Goal: Information Seeking & Learning: Learn about a topic

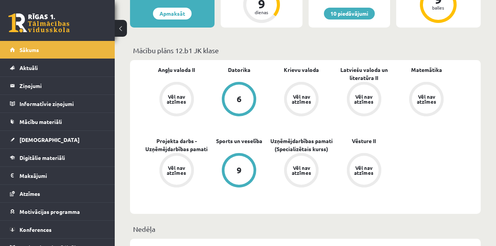
scroll to position [162, 0]
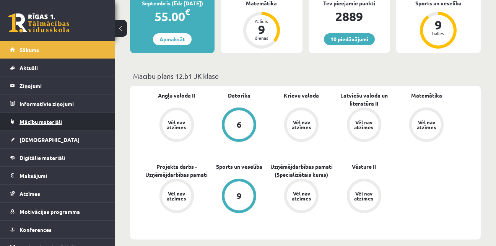
click at [36, 126] on link "Mācību materiāli" at bounding box center [57, 122] width 95 height 18
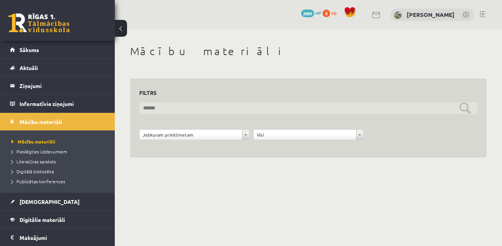
click at [158, 111] on input "text" at bounding box center [308, 108] width 338 height 12
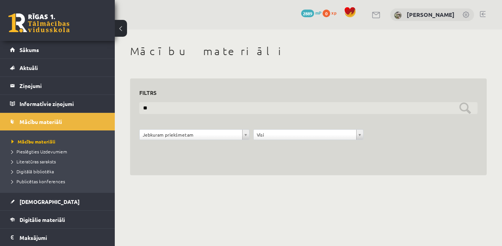
type input "*"
click at [467, 108] on input "*****" at bounding box center [308, 108] width 338 height 12
type input "*"
click at [461, 109] on input "text" at bounding box center [308, 108] width 338 height 12
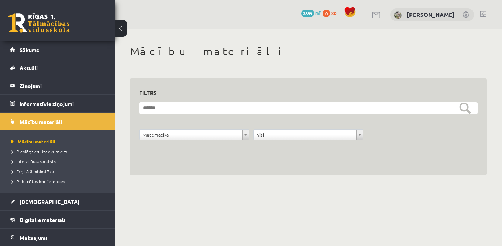
click at [224, 207] on body "10 Dāvanas 2889 mP 0 xp Sintija Ivbule Sākums Aktuāli Kā mācīties eSKOLĀ Kontak…" at bounding box center [251, 123] width 502 height 246
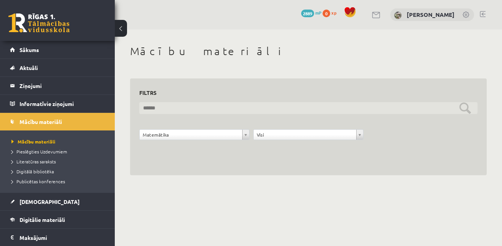
click at [206, 107] on input "text" at bounding box center [308, 108] width 338 height 12
type input "**********"
click at [467, 109] on input "**********" at bounding box center [308, 108] width 338 height 12
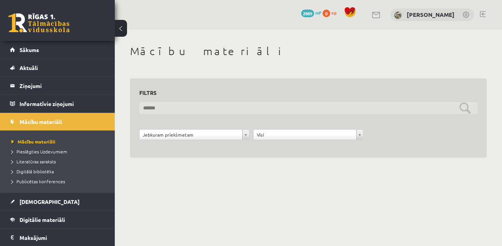
click at [151, 107] on input "text" at bounding box center [308, 108] width 338 height 12
type input "*"
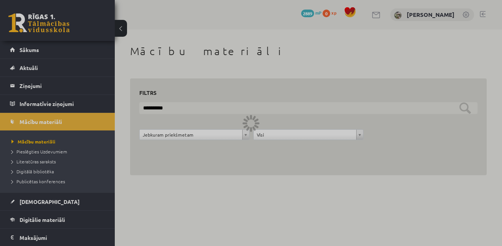
type input "**********"
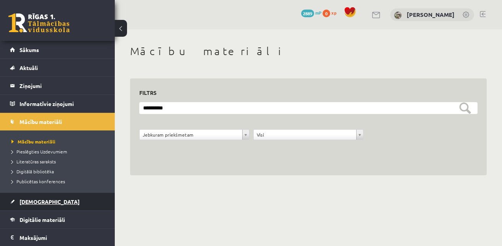
click at [37, 196] on link "[DEMOGRAPHIC_DATA]" at bounding box center [57, 202] width 95 height 18
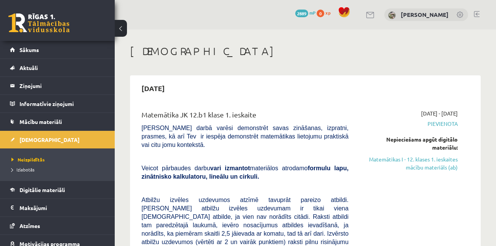
drag, startPoint x: 257, startPoint y: 114, endPoint x: 141, endPoint y: 107, distance: 116.0
click at [32, 122] on span "Mācību materiāli" at bounding box center [41, 121] width 42 height 7
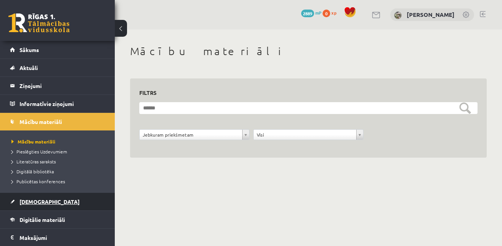
click at [53, 201] on link "[DEMOGRAPHIC_DATA]" at bounding box center [57, 202] width 95 height 18
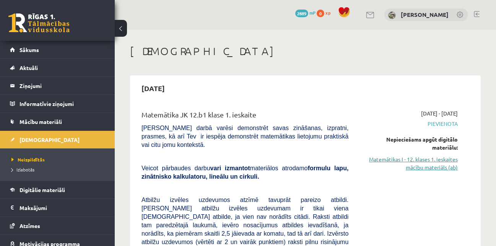
click at [395, 161] on link "Matemātikas I - 12. klases 1. ieskaites mācību materiāls (ab)" at bounding box center [409, 163] width 98 height 16
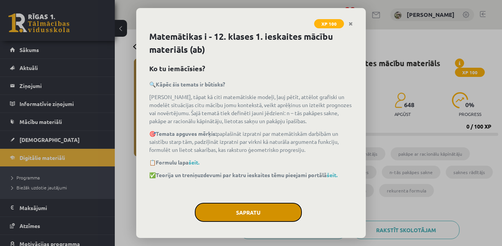
click at [242, 208] on button "Sapratu" at bounding box center [248, 212] width 107 height 19
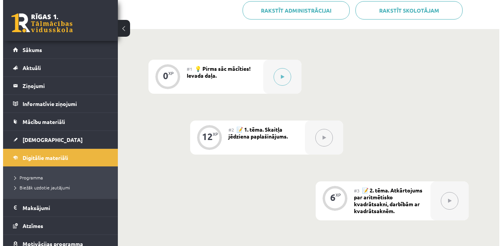
scroll to position [225, 0]
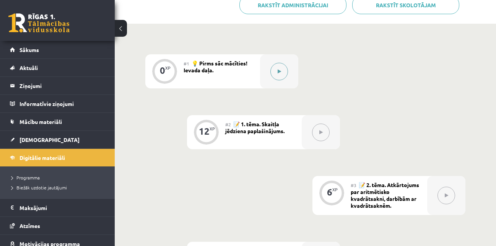
click at [278, 72] on icon at bounding box center [279, 71] width 3 height 5
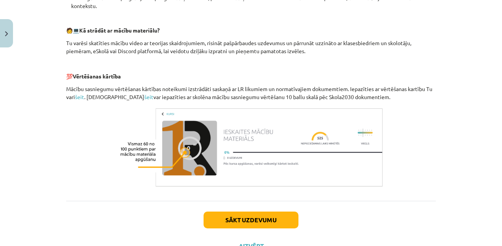
scroll to position [369, 0]
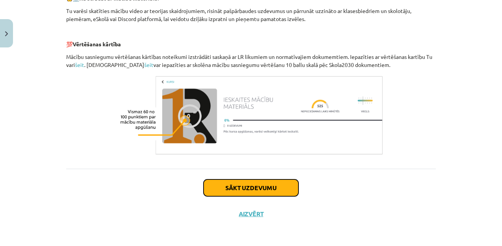
click at [257, 192] on button "Sākt uzdevumu" at bounding box center [250, 187] width 95 height 17
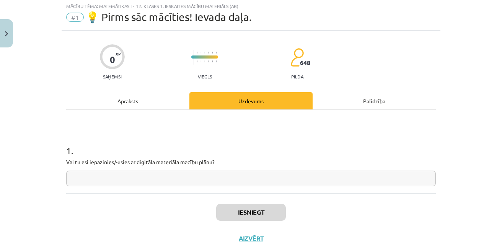
scroll to position [19, 0]
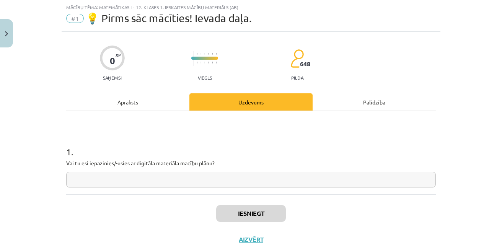
click at [206, 183] on input "text" at bounding box center [250, 180] width 369 height 16
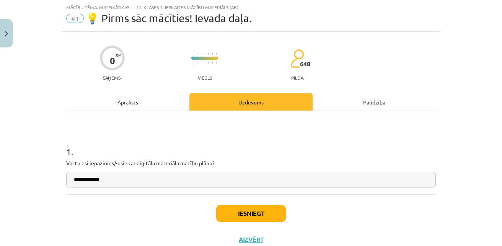
type input "**********"
click at [228, 219] on button "Iesniegt" at bounding box center [251, 213] width 70 height 17
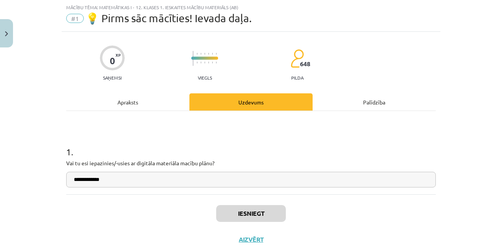
scroll to position [225, 0]
click at [241, 237] on button "Nākamā nodarbība" at bounding box center [250, 245] width 75 height 18
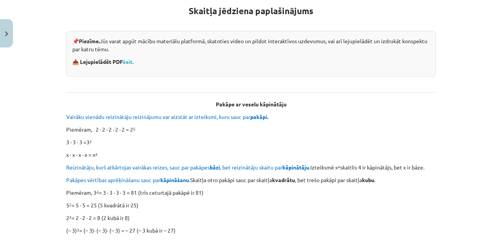
scroll to position [147, 0]
